Goal: Obtain resource: Obtain resource

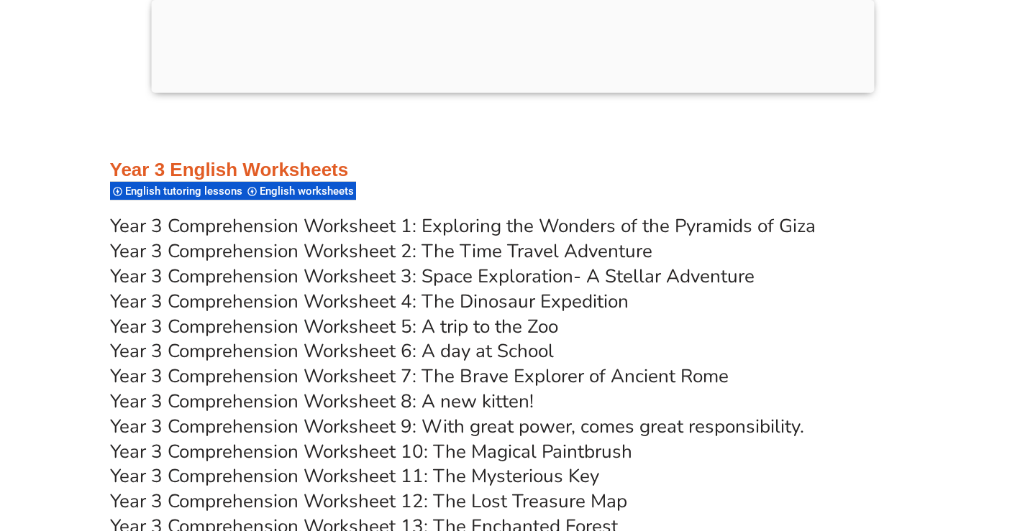
click at [335, 251] on link "Year 3 Comprehension Worksheet 2: The Time Travel Adventure" at bounding box center [381, 251] width 542 height 25
click at [258, 275] on link "Year 3 Comprehension Worksheet 3: Space Exploration- A Stellar Adventure" at bounding box center [432, 276] width 644 height 25
click at [347, 298] on link "Year 3 Comprehension Worksheet 4: The Dinosaur Expedition" at bounding box center [369, 301] width 518 height 25
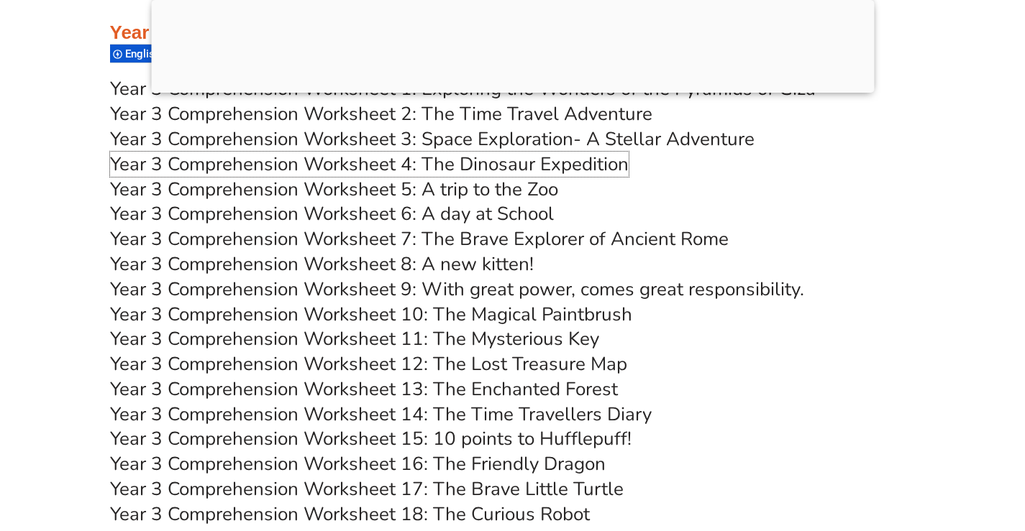
scroll to position [4926, 0]
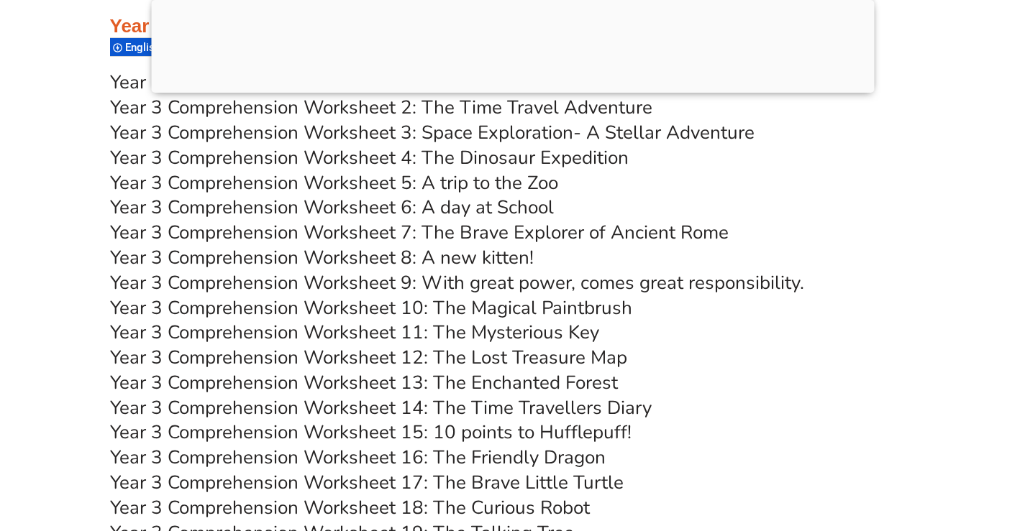
click at [271, 184] on link "Year 3 Comprehension Worksheet 5: A trip to the Zoo" at bounding box center [334, 182] width 448 height 25
click at [269, 201] on link "Year 3 Comprehension Worksheet 6: A day at School" at bounding box center [332, 207] width 444 height 25
click at [250, 234] on link "Year 3 Comprehension Worksheet 7: The Brave Explorer of Ancient Rome" at bounding box center [419, 232] width 618 height 25
click at [269, 255] on link "Year 3 Comprehension Worksheet 8: A new kitten!" at bounding box center [322, 257] width 424 height 25
click at [257, 278] on link "Year 3 Comprehension Worksheet 9: With great power, comes great responsibility." at bounding box center [457, 282] width 694 height 25
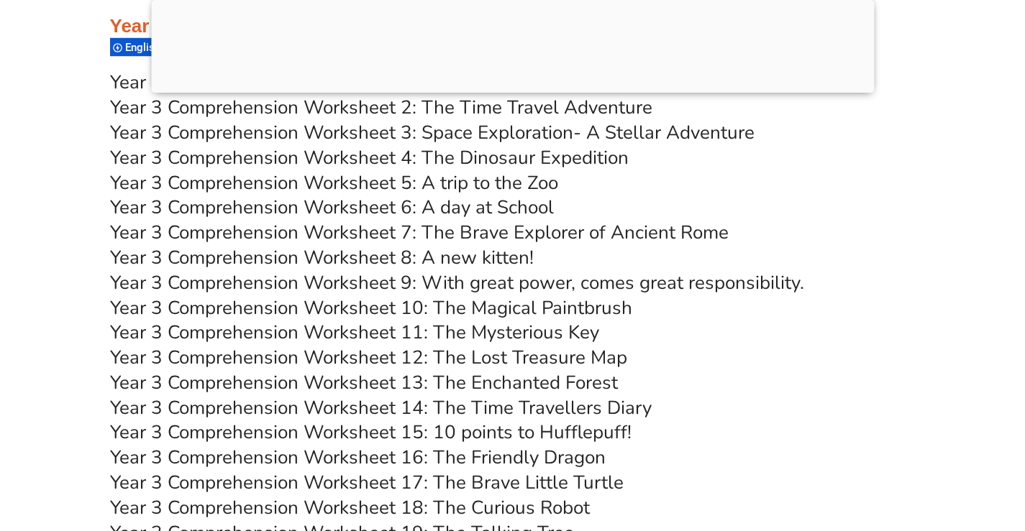
click at [247, 305] on link "Year 3 Comprehension Worksheet 10: The Magical Paintbrush" at bounding box center [371, 308] width 522 height 25
click at [266, 333] on link "Year 3 Comprehension Worksheet 11: The Mysterious Key" at bounding box center [354, 332] width 489 height 25
click at [223, 354] on link "Year 3 Comprehension Worksheet 12: The Lost Treasure Map" at bounding box center [368, 357] width 517 height 25
click at [261, 383] on link "Year 3 Comprehension Worksheet 13: The Enchanted Forest" at bounding box center [364, 382] width 508 height 25
click at [266, 406] on link "Year 3 Comprehension Worksheet 14: The Time Travellers Diary" at bounding box center [380, 407] width 541 height 25
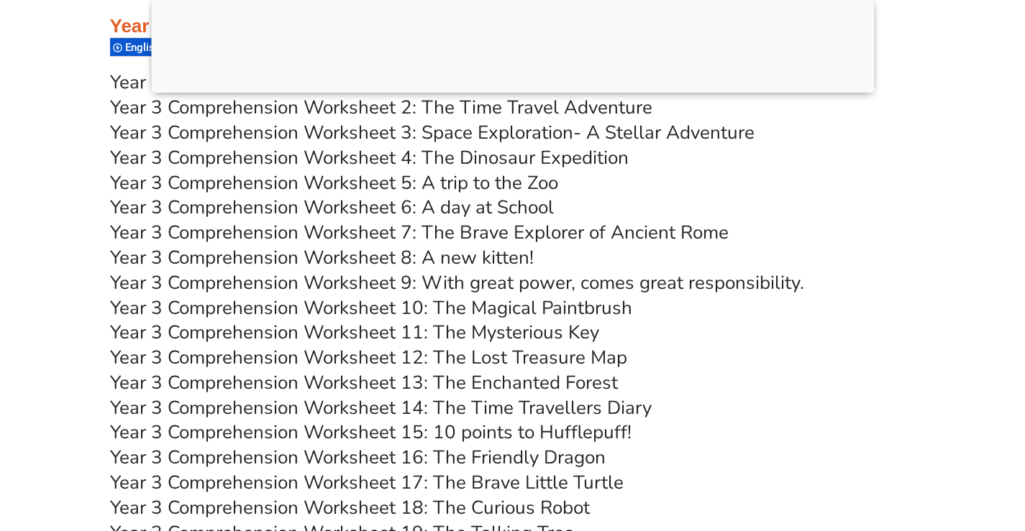
click at [247, 426] on link "Year 3 Comprehension Worksheet 15: 10 points to Hufflepuff!" at bounding box center [370, 432] width 521 height 25
click at [229, 456] on link "Year 3 Comprehension Worksheet 16: The Friendly Dragon" at bounding box center [357, 457] width 495 height 25
click at [260, 482] on link "Year 3 Comprehension Worksheet 17: The Brave Little Turtle" at bounding box center [366, 482] width 513 height 25
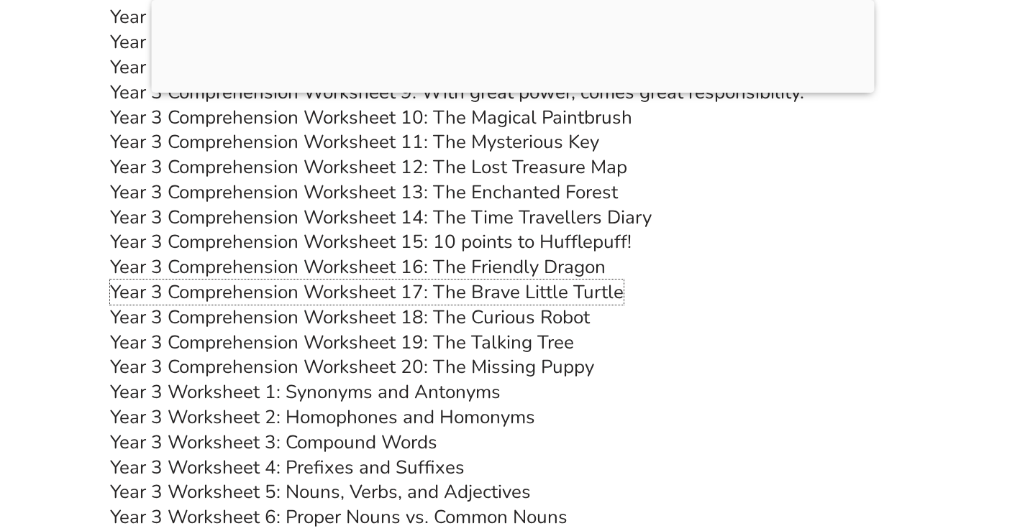
scroll to position [5141, 0]
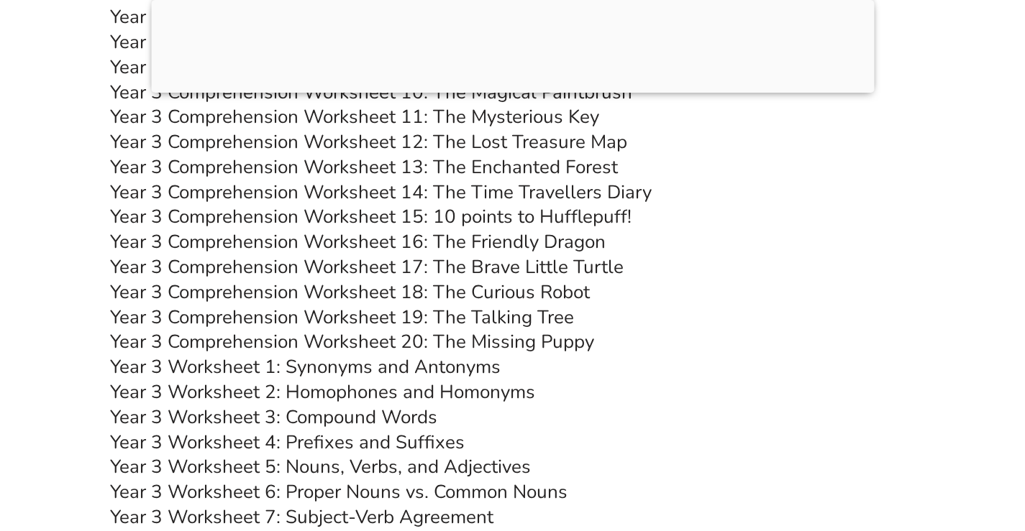
click at [265, 290] on link "Year 3 Comprehension Worksheet 18: The Curious Robot" at bounding box center [350, 292] width 480 height 25
click at [280, 319] on link "Year 3 Comprehension Worksheet 19: The Talking Tree" at bounding box center [342, 317] width 464 height 25
click at [260, 344] on link "Year 3 Comprehension Worksheet 20: The Missing Puppy" at bounding box center [352, 341] width 484 height 25
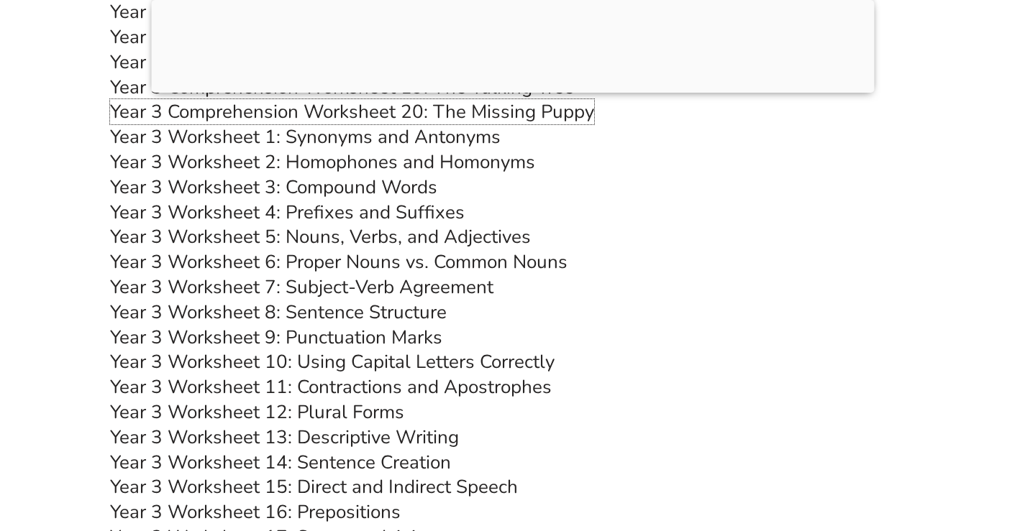
scroll to position [5357, 0]
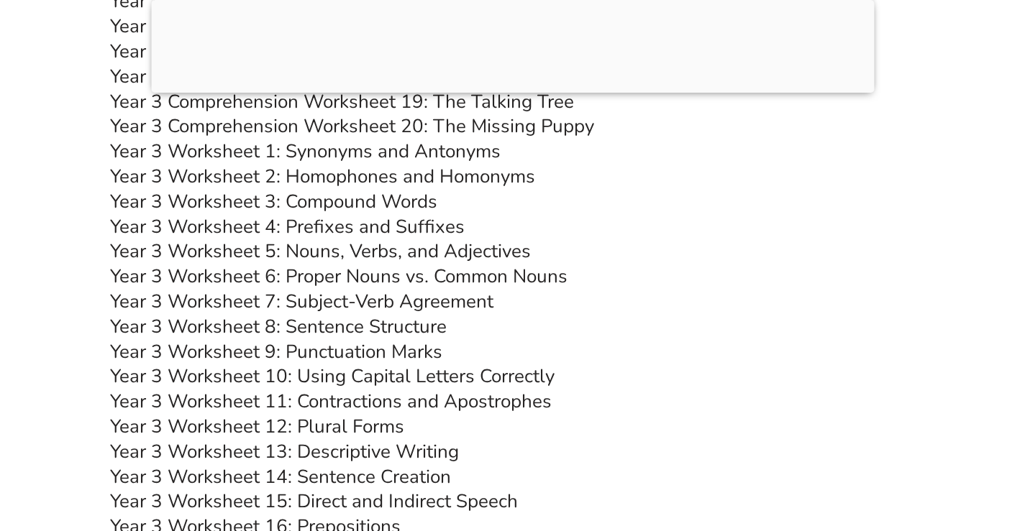
click at [210, 147] on link "Year 3 Worksheet 1: Synonyms and Antonyms" at bounding box center [305, 151] width 390 height 25
click at [247, 175] on link "Year 3 Worksheet 2: Homophones and Homonyms" at bounding box center [322, 176] width 425 height 25
click at [201, 202] on link "Year 3 Worksheet 3: Compound Words" at bounding box center [273, 201] width 327 height 25
click at [206, 229] on link "Year 3 Worksheet 4: Prefixes and Suffixes" at bounding box center [287, 226] width 354 height 25
click at [188, 249] on link "Year 3 Worksheet 5: Nouns, Verbs, and Adjectives" at bounding box center [320, 251] width 421 height 25
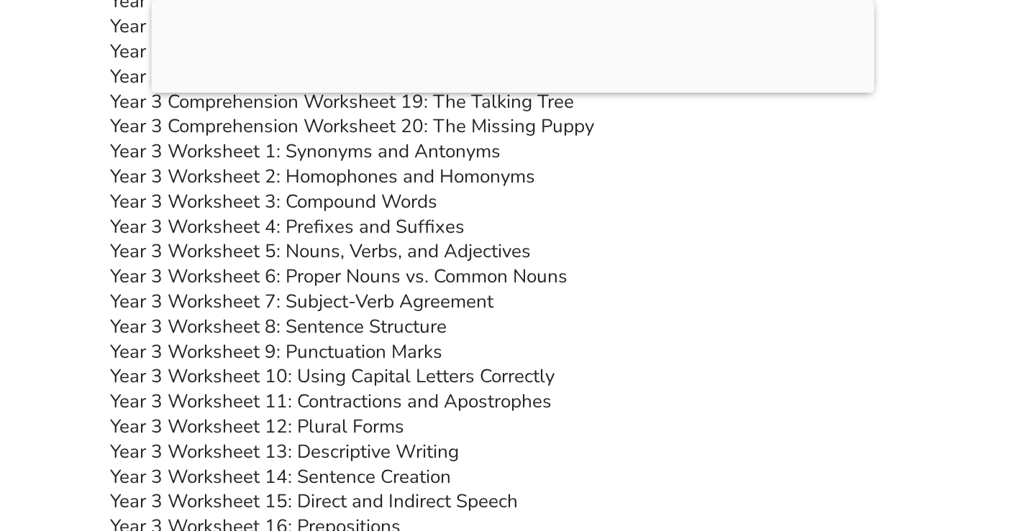
click at [250, 275] on link "Year 3 Worksheet 6: Proper Nouns vs. Common Nouns" at bounding box center [338, 276] width 457 height 25
click at [218, 301] on link "Year 3 Worksheet 7: Subject-Verb Agreement" at bounding box center [301, 301] width 383 height 25
click at [226, 321] on link "Year 3 Worksheet 8: Sentence Structure" at bounding box center [278, 326] width 337 height 25
click at [252, 354] on link "Year 3 Worksheet 9: Punctuation Marks" at bounding box center [276, 351] width 332 height 25
click at [247, 372] on link "Year 3 Worksheet 10: Using Capital Letters Correctly" at bounding box center [332, 376] width 444 height 25
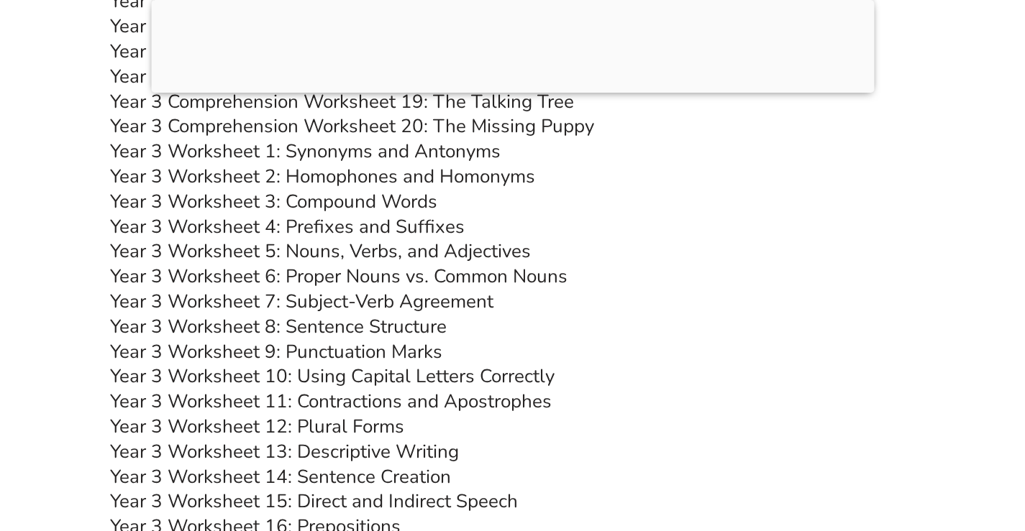
click at [189, 399] on link "Year 3 Worksheet 11: Contractions and Apostrophes" at bounding box center [331, 401] width 442 height 25
click at [244, 427] on link "Year 3 Worksheet 12: Plural Forms" at bounding box center [257, 426] width 294 height 25
click at [250, 450] on link "Year 3 Worksheet 13: Descriptive Writing" at bounding box center [284, 451] width 349 height 25
click at [225, 477] on link "Year 3 Worksheet 14: Sentence Creation" at bounding box center [280, 477] width 341 height 25
click at [249, 504] on link "Year 3 Worksheet 15: Direct and Indirect Speech" at bounding box center [314, 501] width 408 height 25
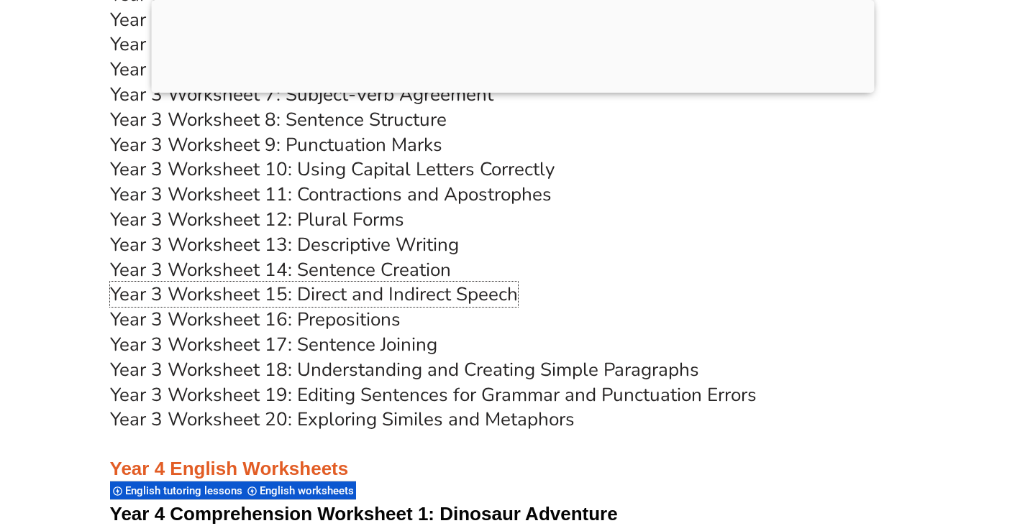
scroll to position [5573, 0]
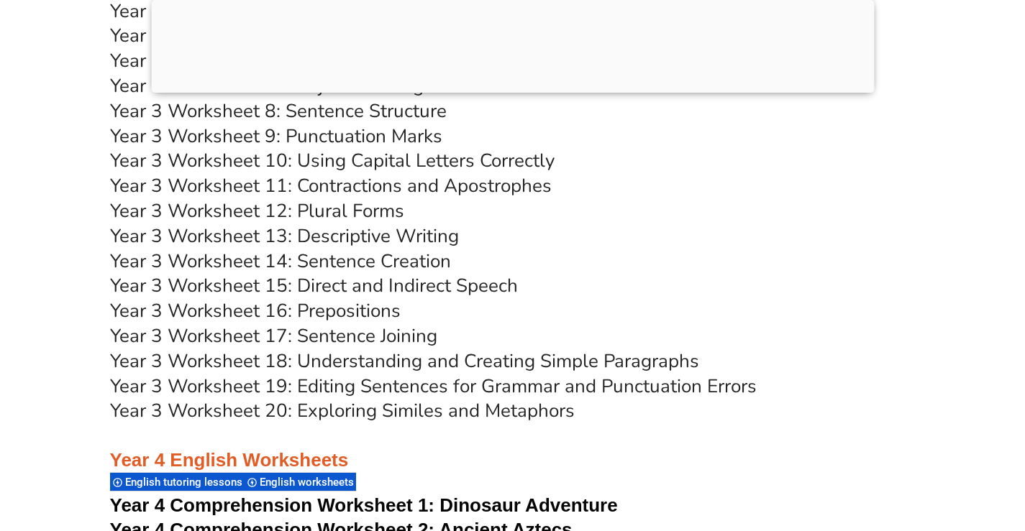
click at [247, 307] on link "Year 3 Worksheet 16: Prepositions" at bounding box center [255, 310] width 291 height 25
click at [239, 334] on link "Year 3 Worksheet 17: Sentence Joining" at bounding box center [273, 336] width 327 height 25
click at [230, 359] on link "Year 3 Worksheet 18: Understanding and Creating Simple Paragraphs" at bounding box center [404, 361] width 589 height 25
click at [233, 381] on link "Year 3 Worksheet 19: Editing Sentences for Grammar and Punctuation Errors" at bounding box center [433, 386] width 646 height 25
click at [241, 408] on link "Year 3 Worksheet 20: Exploring Similes and Metaphors" at bounding box center [342, 410] width 465 height 25
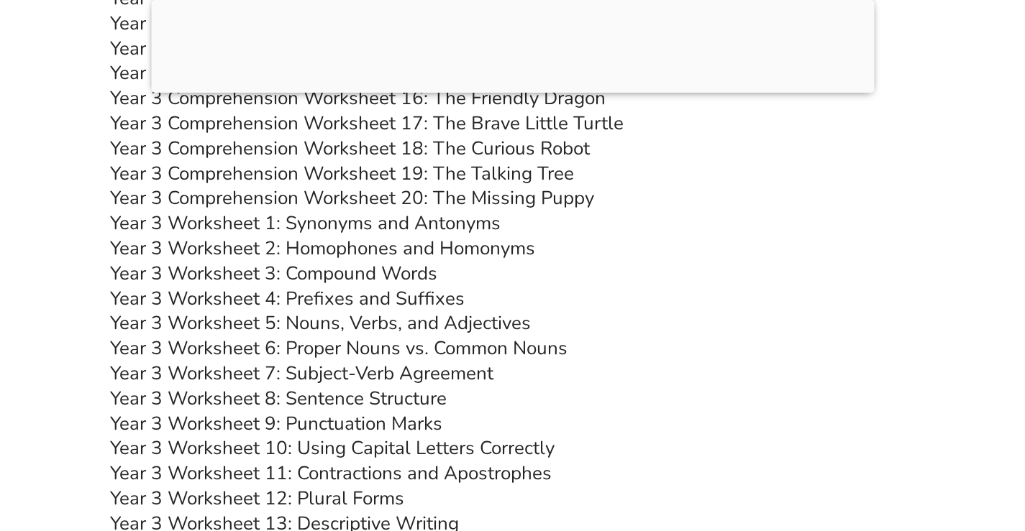
scroll to position [4926, 0]
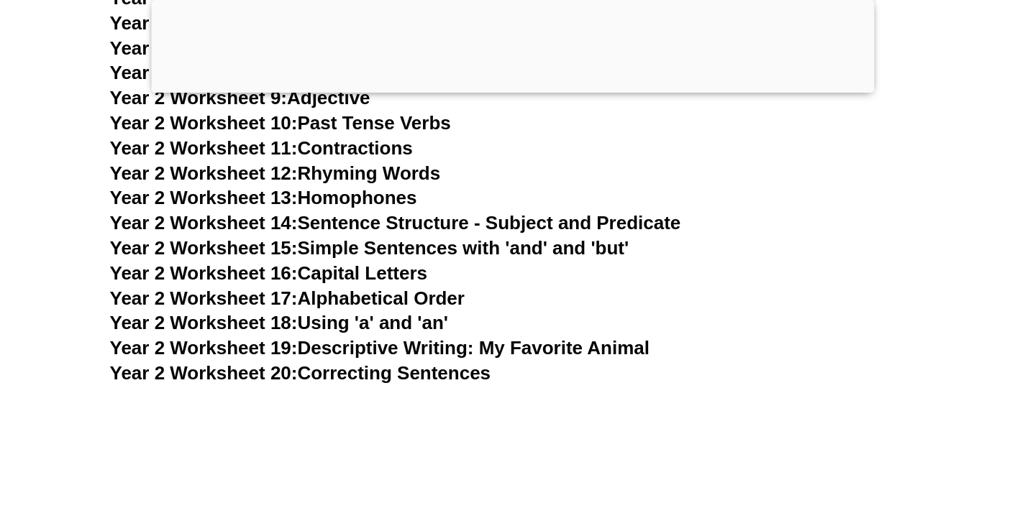
scroll to position [4278, 0]
